Goal: Information Seeking & Learning: Learn about a topic

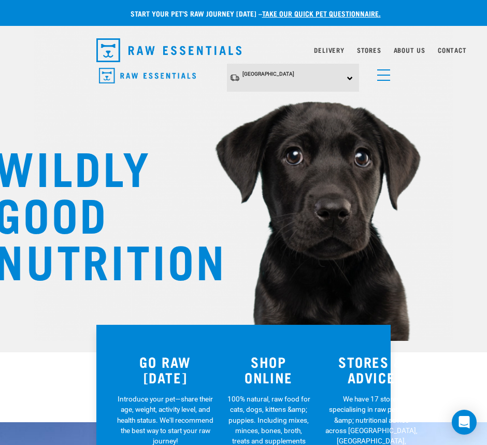
click at [380, 69] on span "menu" at bounding box center [383, 69] width 13 height 1
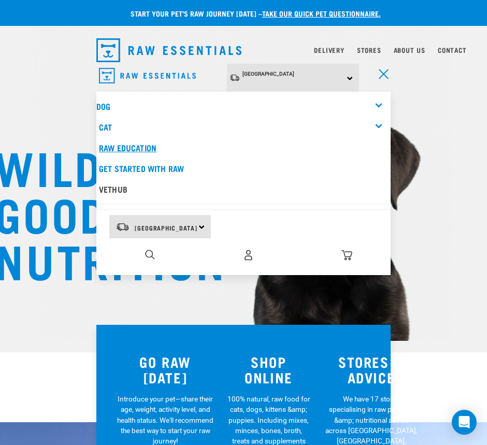
click at [153, 147] on link "Raw Education" at bounding box center [243, 147] width 294 height 21
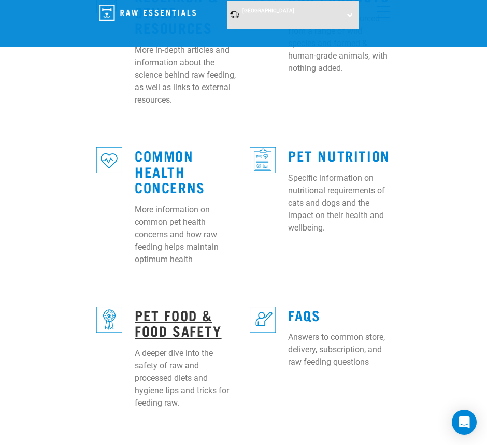
scroll to position [713, 0]
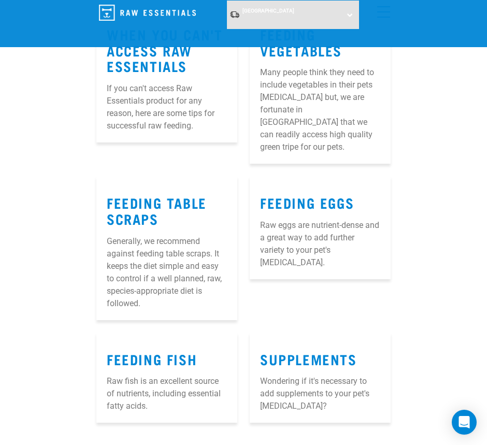
scroll to position [2008, 0]
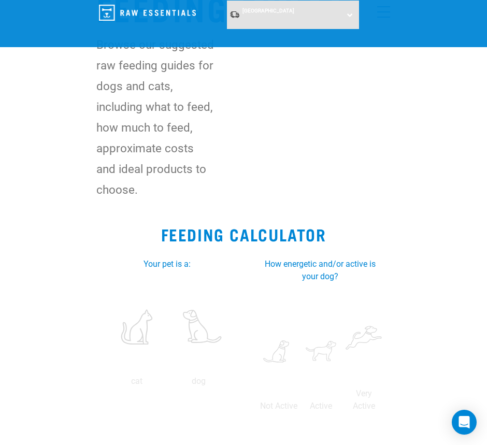
scroll to position [65, 0]
